Goal: Check status: Check status

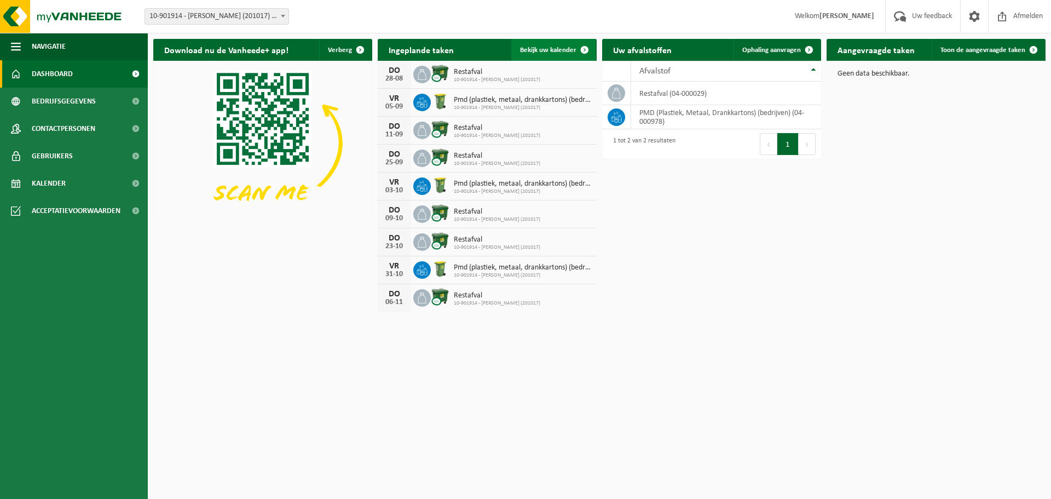
click at [553, 50] on span "Bekijk uw kalender" at bounding box center [548, 50] width 56 height 7
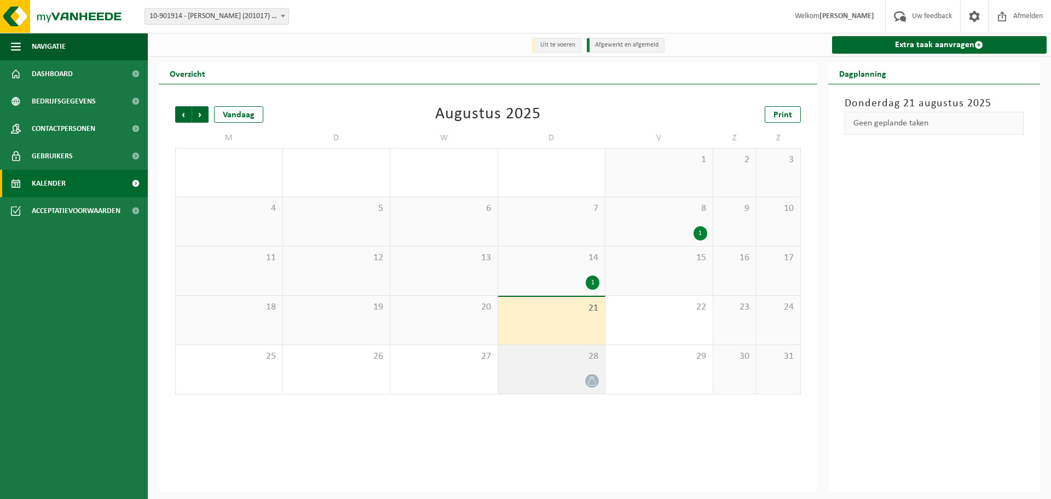
click at [563, 356] on span "28" at bounding box center [551, 356] width 96 height 12
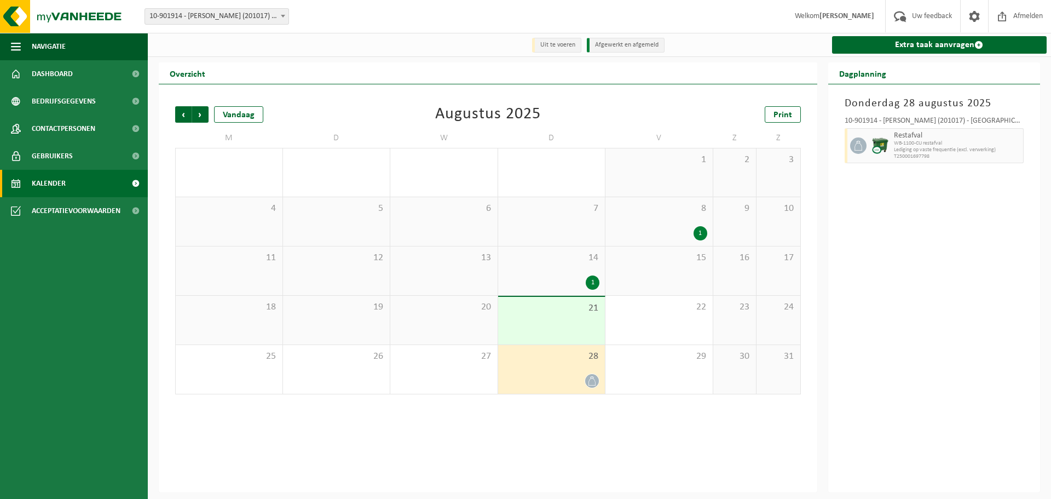
click at [80, 181] on link "Kalender" at bounding box center [74, 183] width 148 height 27
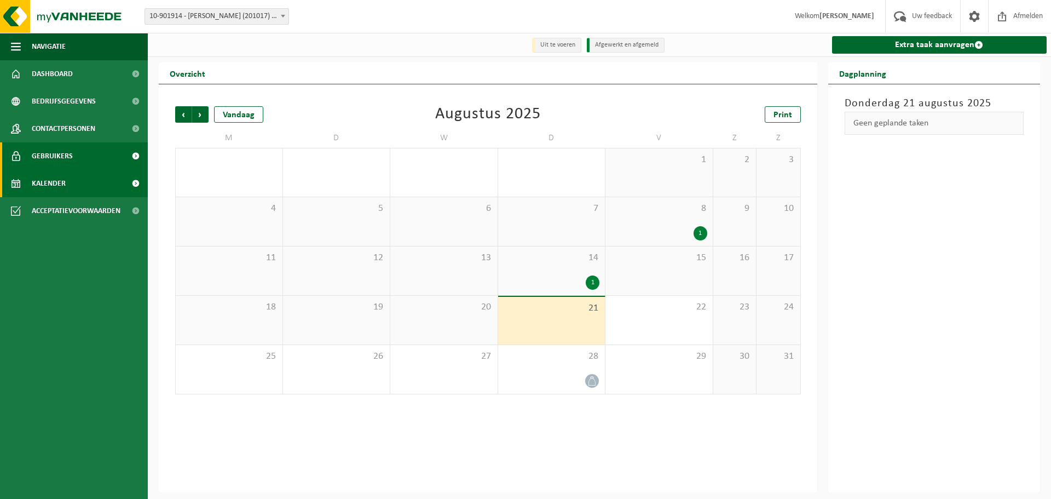
click at [82, 157] on link "Gebruikers" at bounding box center [74, 155] width 148 height 27
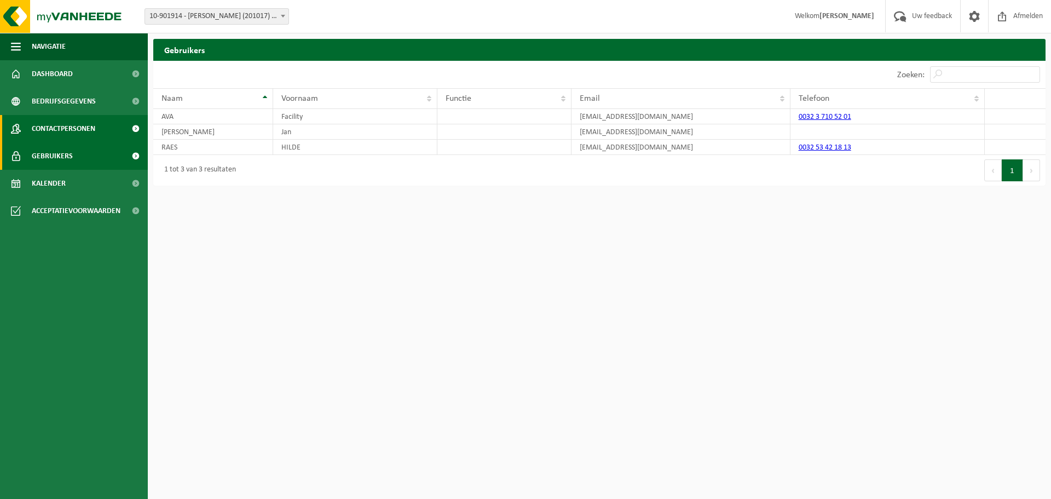
click at [91, 128] on span "Contactpersonen" at bounding box center [63, 128] width 63 height 27
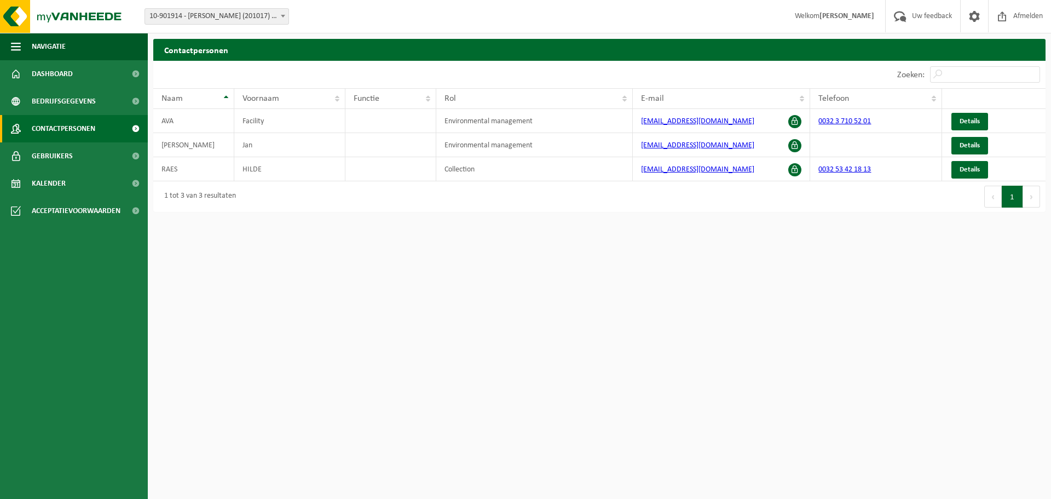
click at [85, 101] on span "Bedrijfsgegevens" at bounding box center [64, 101] width 64 height 27
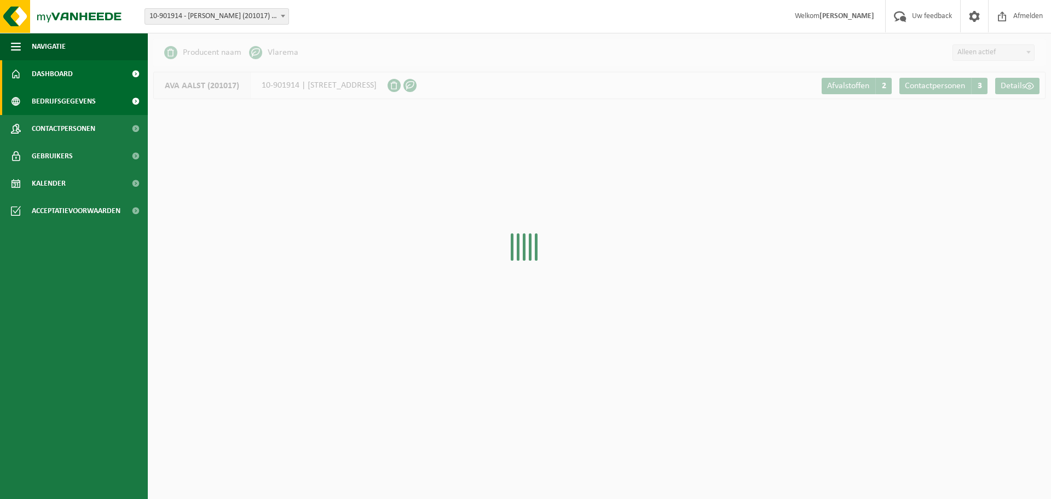
click at [83, 70] on link "Dashboard" at bounding box center [74, 73] width 148 height 27
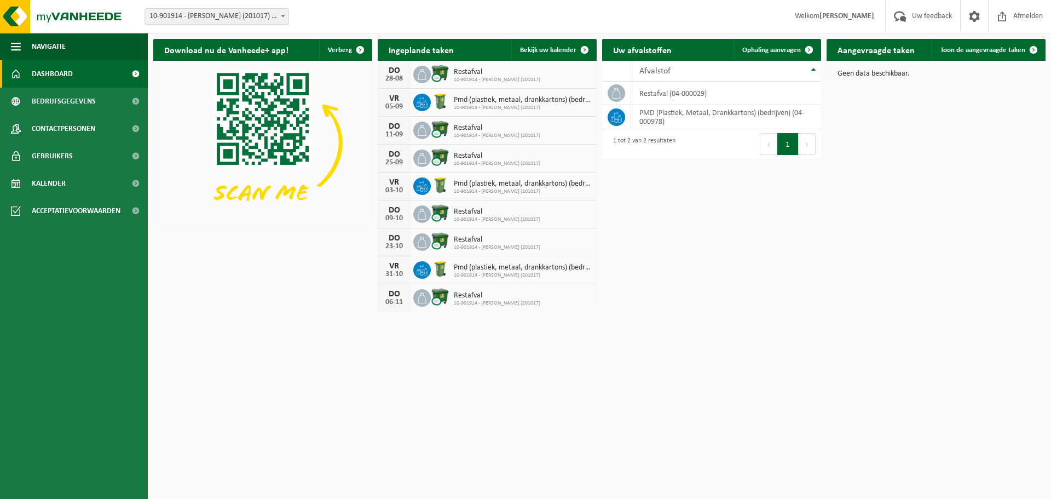
click at [408, 65] on div "[DATE]" at bounding box center [394, 74] width 33 height 27
click at [396, 76] on div "28-08" at bounding box center [394, 79] width 22 height 8
click at [392, 52] on h2 "Ingeplande taken" at bounding box center [421, 49] width 87 height 21
click at [396, 67] on div "DO" at bounding box center [394, 70] width 22 height 9
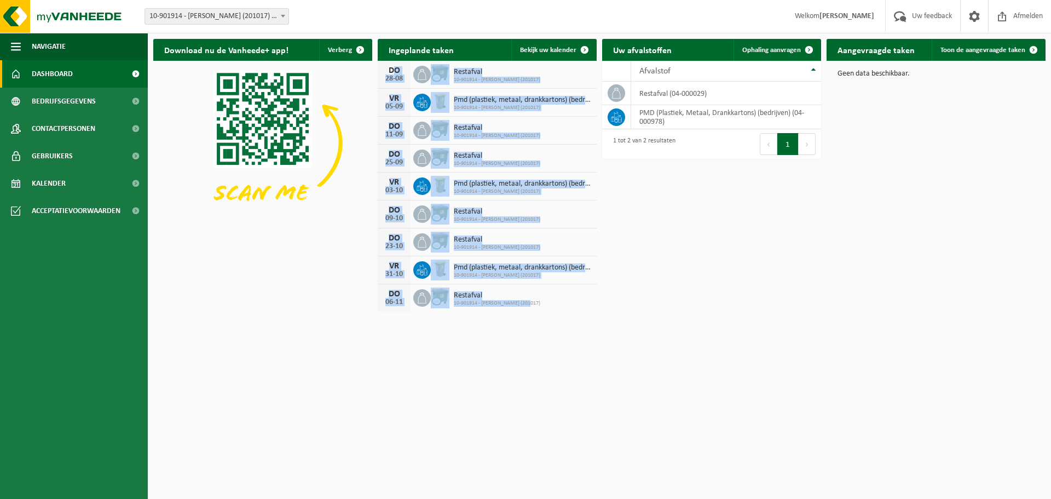
drag, startPoint x: 389, startPoint y: 71, endPoint x: 598, endPoint y: 307, distance: 315.2
click at [598, 307] on div "Ingeplande taken Bekijk uw kalender DO 28-08 Restafval 10-901914 - AVA AALST (2…" at bounding box center [487, 174] width 224 height 283
copy div "DO 28-08 Restafval 10-901914 - AVA AALST (201017) VR 05-09 Pmd (plastiek, metaa…"
